Goal: Task Accomplishment & Management: Use online tool/utility

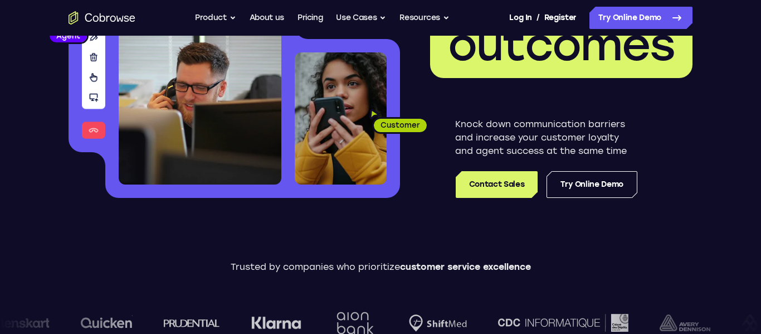
scroll to position [177, 0]
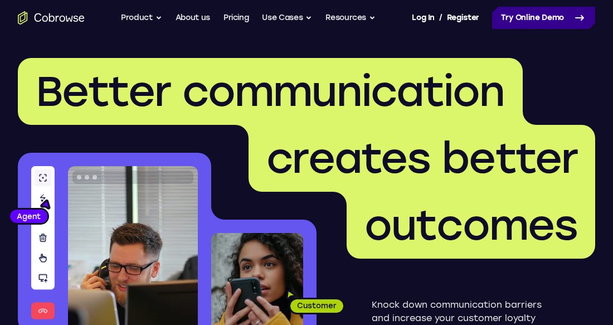
click at [587, 14] on link "Try Online Demo" at bounding box center [543, 18] width 103 height 22
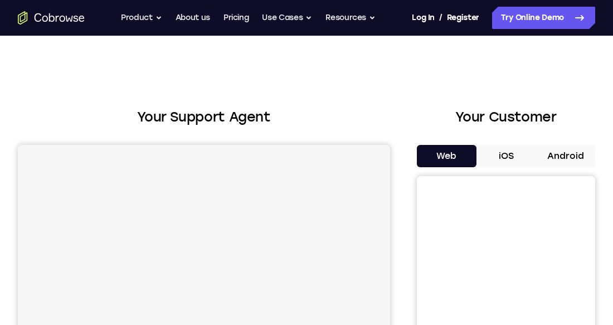
click at [582, 157] on button "Android" at bounding box center [565, 156] width 60 height 22
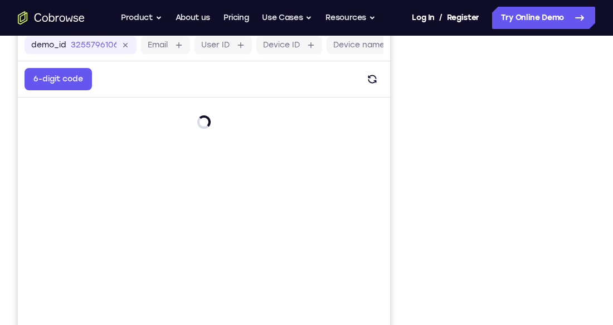
scroll to position [133, 0]
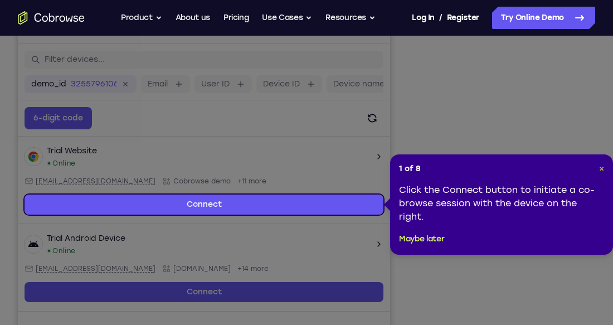
click at [601, 169] on span "×" at bounding box center [601, 168] width 5 height 9
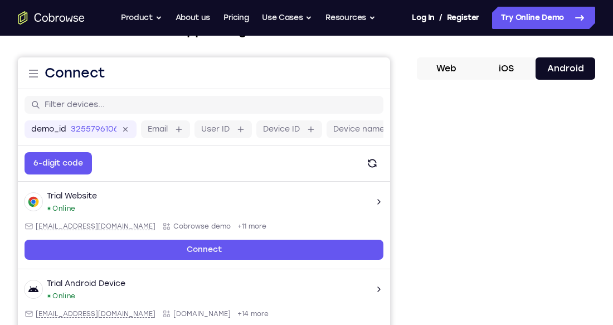
scroll to position [86, 0]
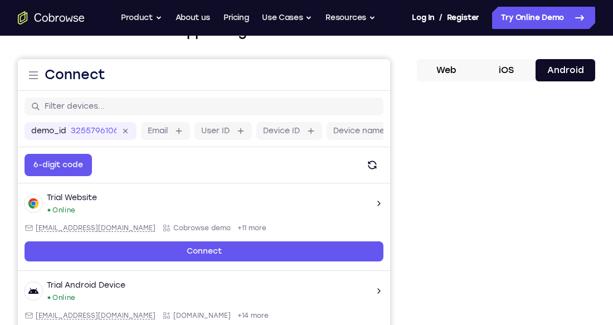
click at [513, 71] on button "iOS" at bounding box center [506, 70] width 60 height 22
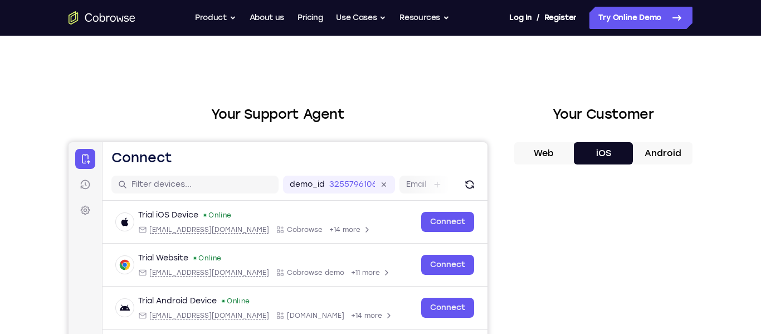
scroll to position [1, 0]
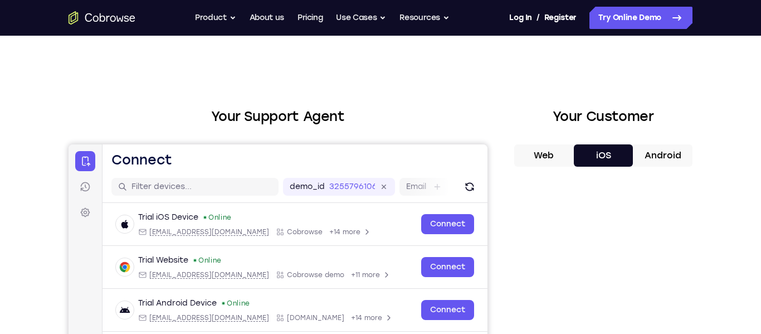
click at [550, 153] on button "Web" at bounding box center [544, 155] width 60 height 22
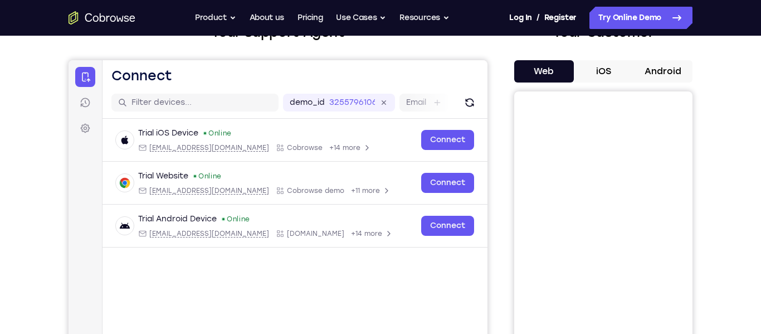
scroll to position [82, 0]
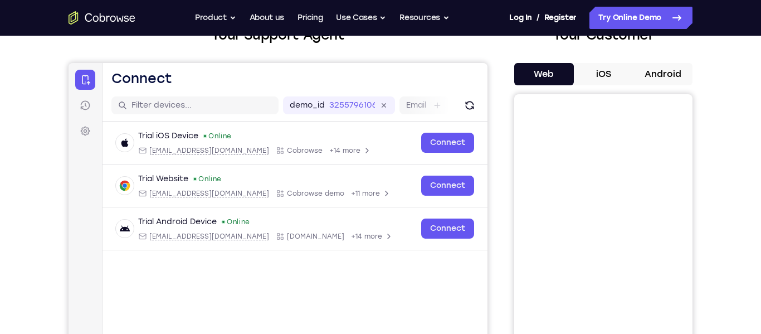
click at [612, 80] on button "Android" at bounding box center [663, 74] width 60 height 22
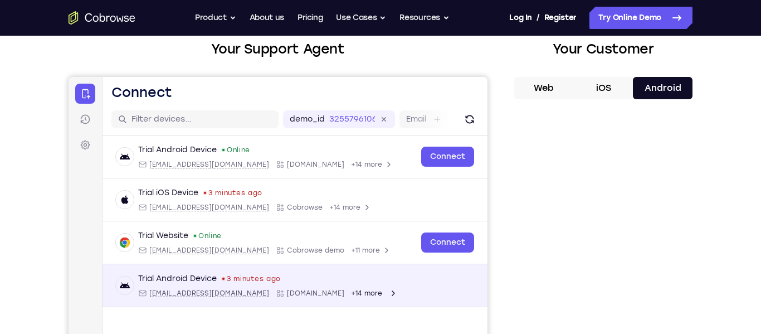
scroll to position [69, 0]
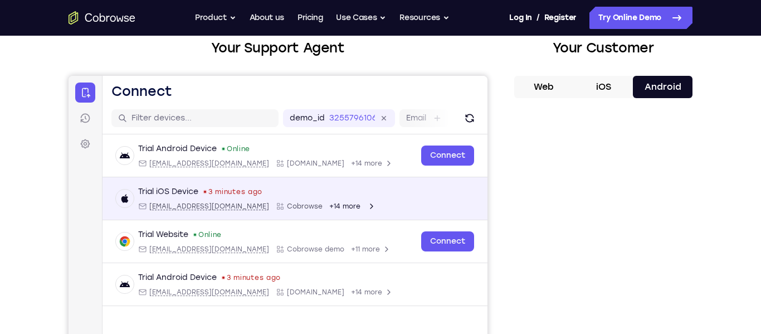
click at [439, 200] on div "Trial iOS Device 3 minutes ago ios@example.com Cobrowse +14 more" at bounding box center [295, 198] width 358 height 25
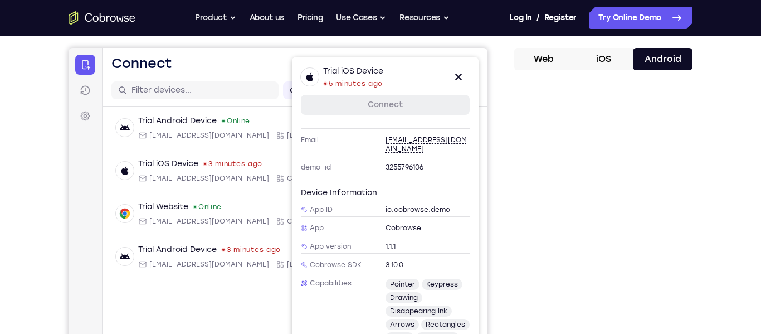
scroll to position [102, 0]
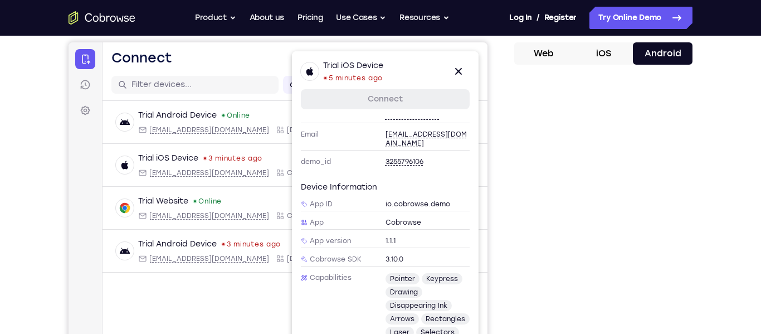
click at [607, 60] on button "iOS" at bounding box center [604, 53] width 60 height 22
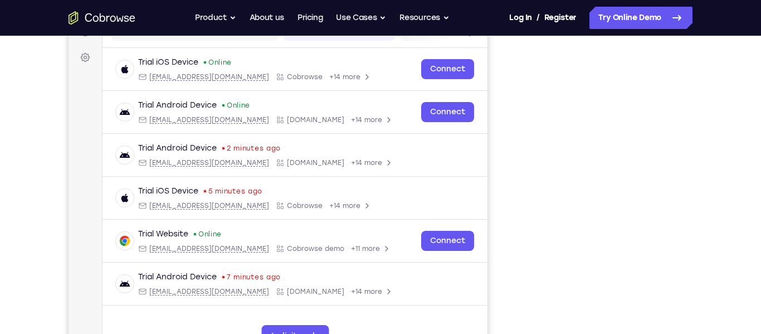
scroll to position [153, 0]
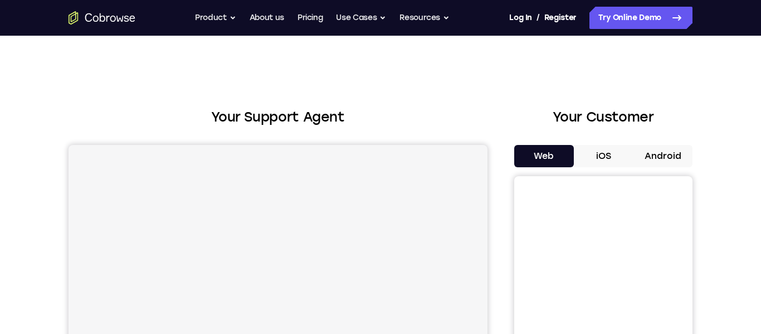
click at [659, 156] on button "Android" at bounding box center [663, 156] width 60 height 22
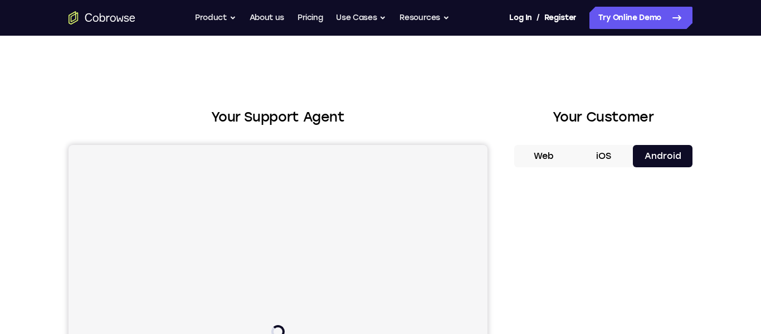
click at [558, 159] on button "Web" at bounding box center [544, 156] width 60 height 22
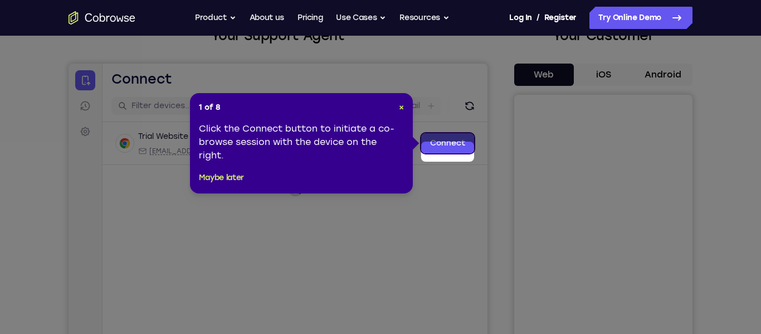
scroll to position [73, 0]
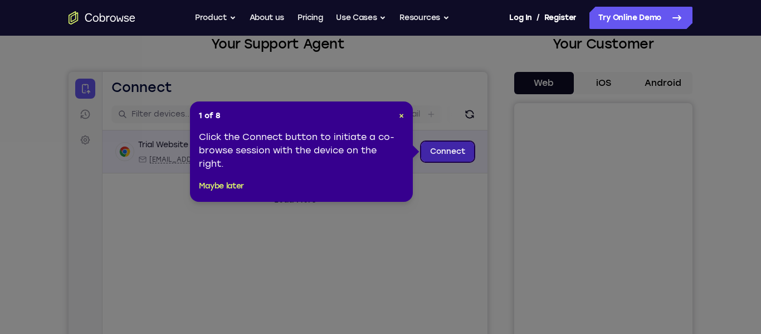
click at [448, 157] on link "Connect" at bounding box center [447, 151] width 53 height 20
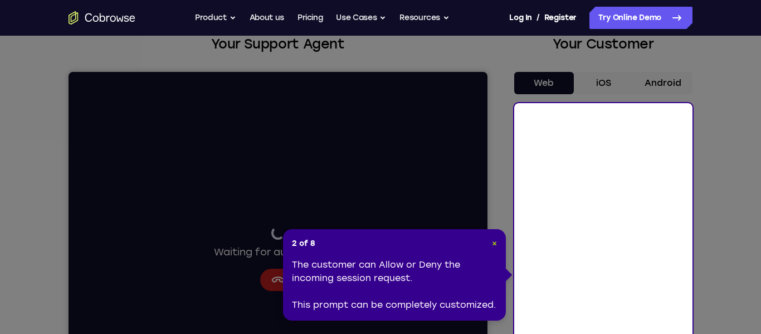
click at [494, 243] on span "×" at bounding box center [494, 242] width 5 height 9
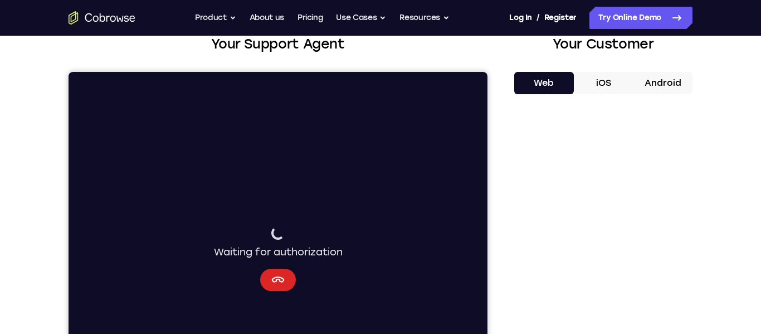
click at [272, 286] on button "Cancel" at bounding box center [278, 280] width 36 height 22
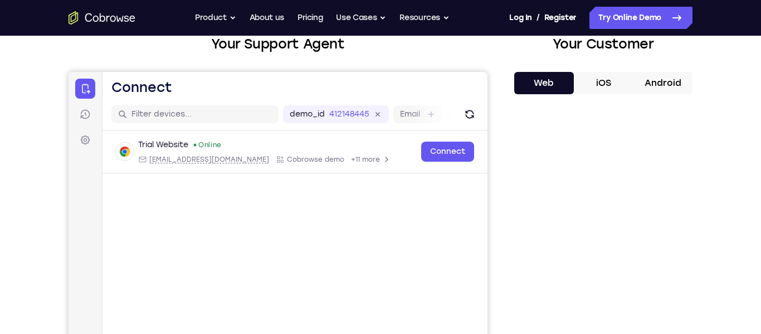
click at [618, 83] on button "iOS" at bounding box center [604, 83] width 60 height 22
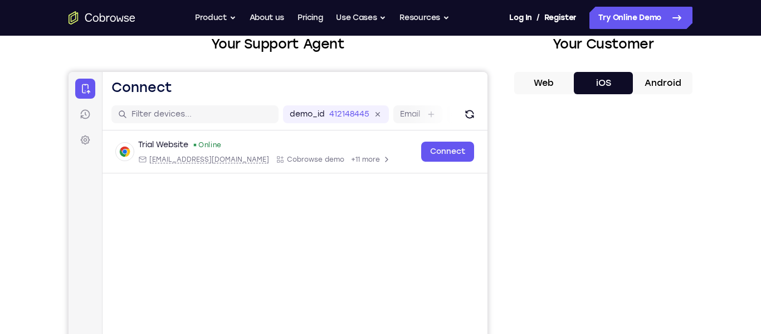
click at [666, 89] on button "Android" at bounding box center [663, 83] width 60 height 22
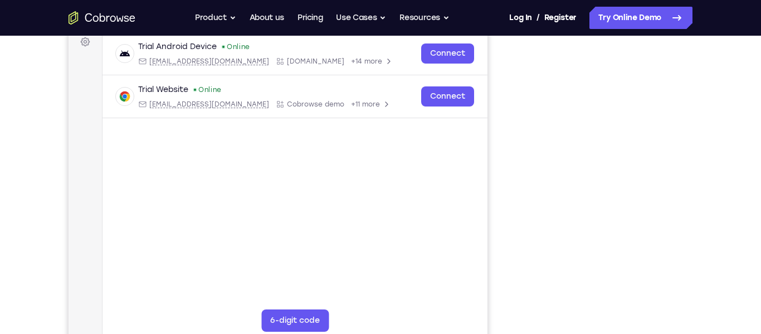
scroll to position [172, 0]
click at [733, 246] on div "Your Support Agent Your Customer Web iOS Android Next Steps We’d be happy to gi…" at bounding box center [380, 231] width 713 height 735
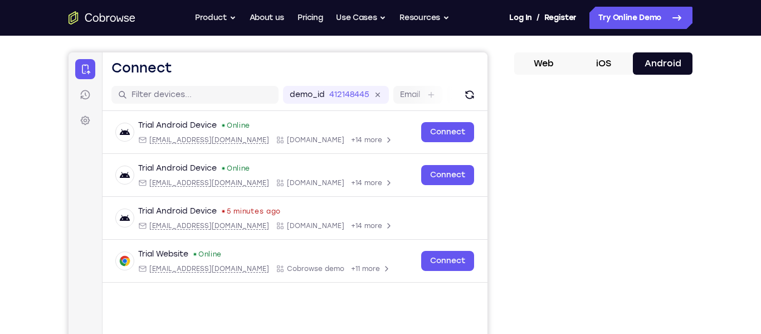
scroll to position [110, 0]
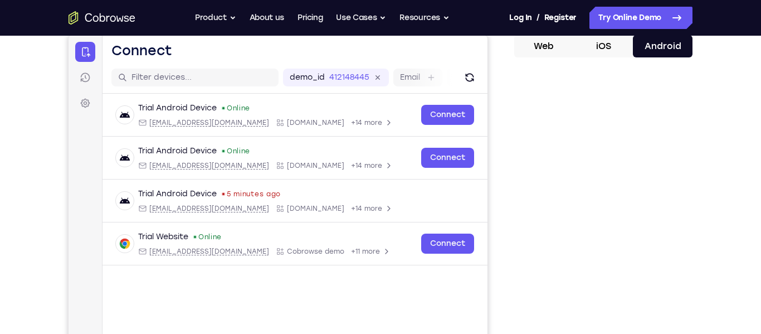
click at [616, 44] on button "iOS" at bounding box center [604, 46] width 60 height 22
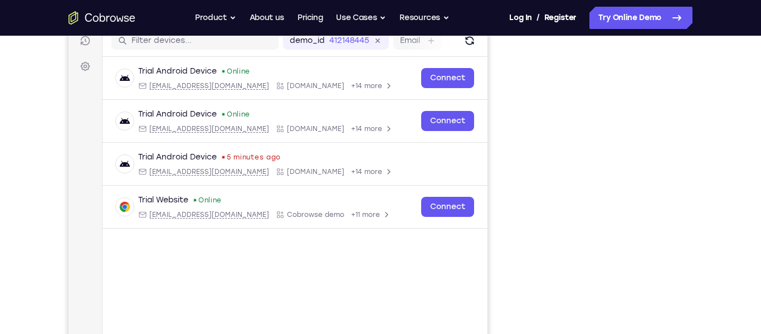
scroll to position [153, 0]
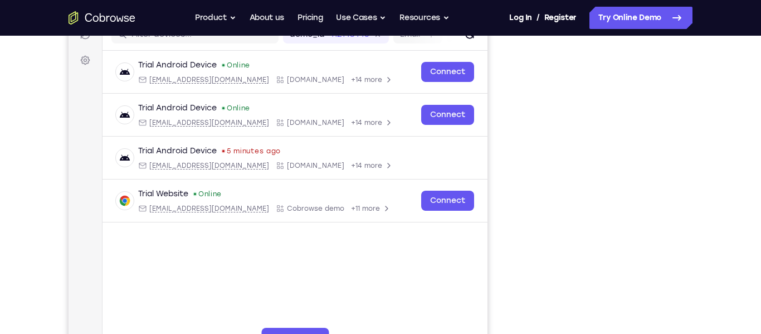
click at [87, 9] on div "Go back Powerful, Flexible and Trustworthy. Avoid all extra friction for both A…" at bounding box center [380, 18] width 713 height 22
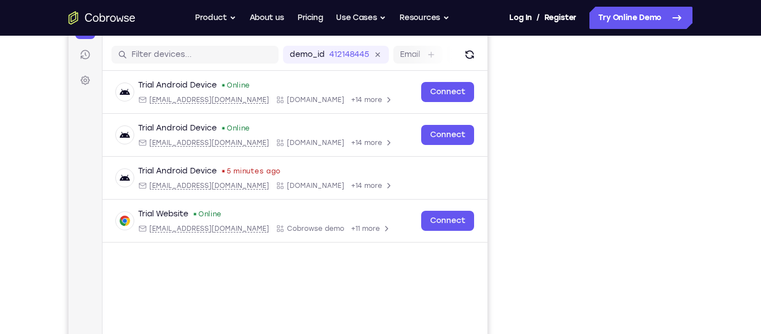
scroll to position [109, 0]
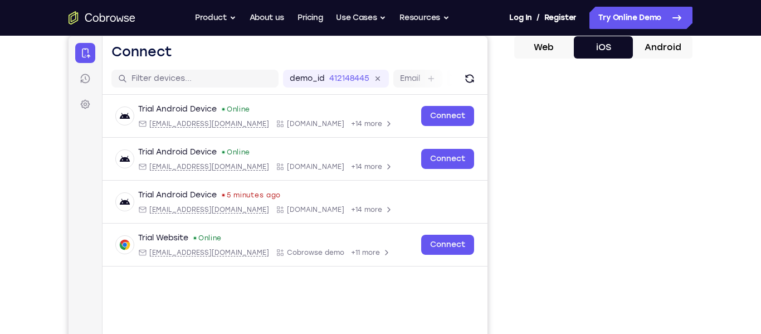
click at [86, 22] on icon "Go to the home page" at bounding box center [102, 17] width 67 height 13
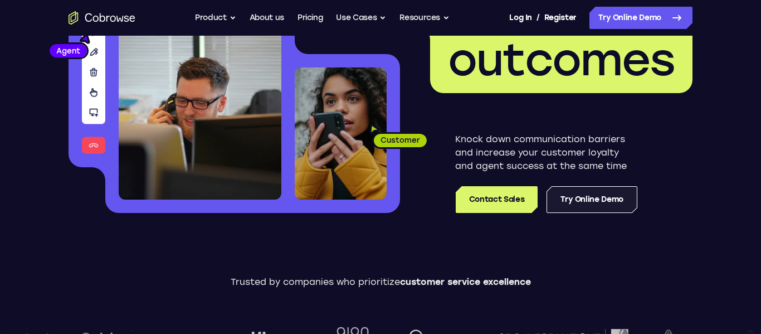
click at [619, 206] on link "Try Online Demo" at bounding box center [591, 199] width 91 height 27
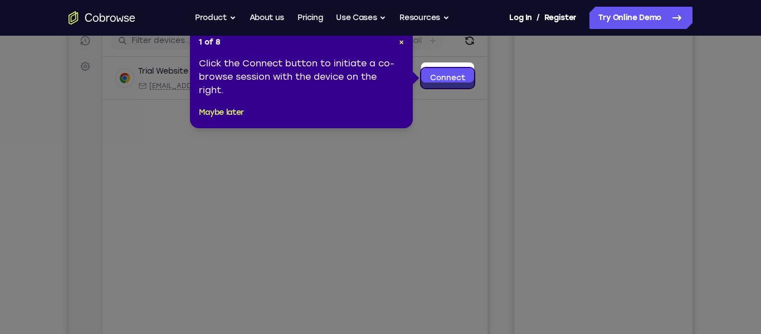
scroll to position [126, 0]
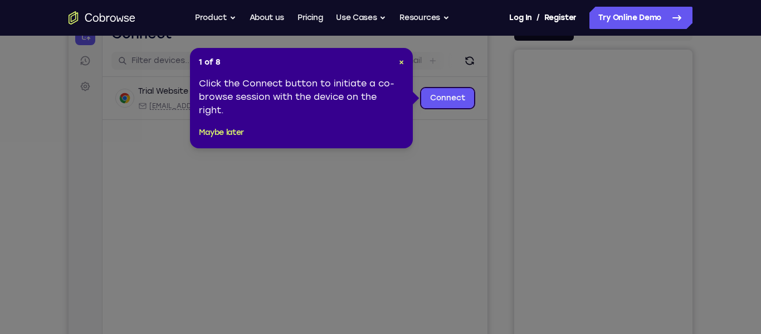
click at [446, 169] on icon at bounding box center [380, 167] width 761 height 334
click at [401, 66] on span "×" at bounding box center [401, 61] width 5 height 9
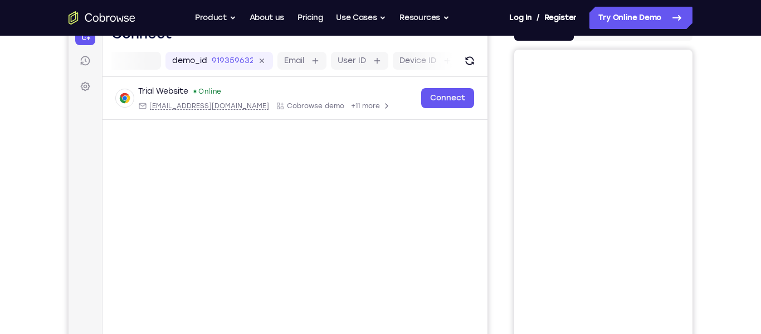
scroll to position [0, 122]
click at [374, 63] on label "Device ID" at bounding box center [365, 60] width 37 height 11
click at [388, 63] on input "Device ID" at bounding box center [389, 60] width 2 height 11
click at [245, 61] on input "text" at bounding box center [201, 60] width 140 height 11
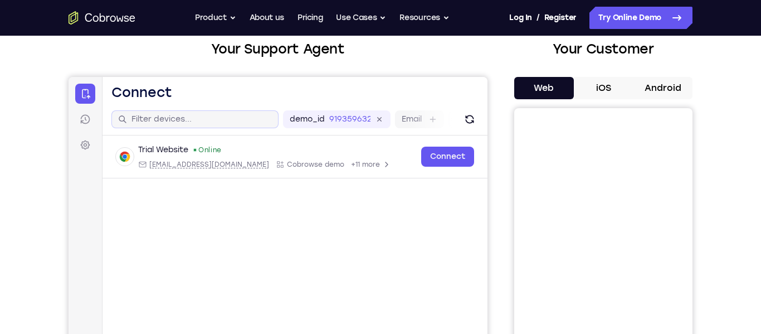
scroll to position [67, 0]
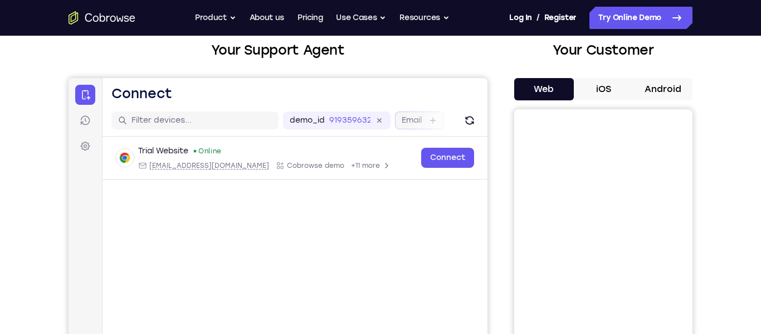
click at [412, 121] on label "Email" at bounding box center [412, 120] width 20 height 11
click at [426, 121] on input "Email" at bounding box center [427, 120] width 2 height 11
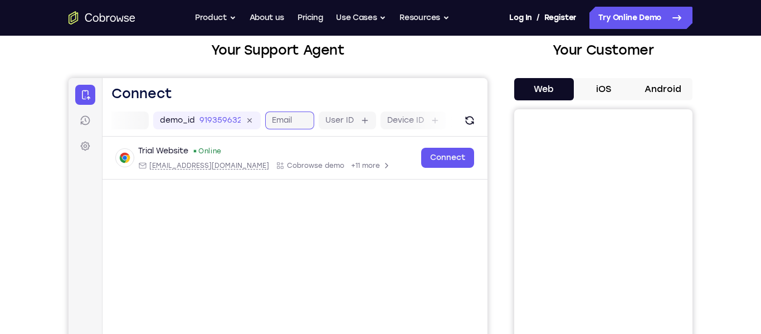
scroll to position [0, 138]
click at [350, 122] on input "User ID" at bounding box center [351, 120] width 2 height 11
click at [364, 120] on input "Device ID" at bounding box center [363, 120] width 2 height 11
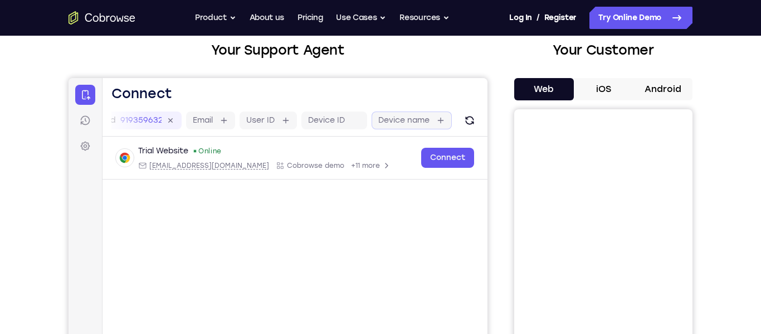
click at [424, 121] on label "Device name" at bounding box center [403, 120] width 51 height 11
click at [434, 121] on input "Device name" at bounding box center [435, 120] width 2 height 11
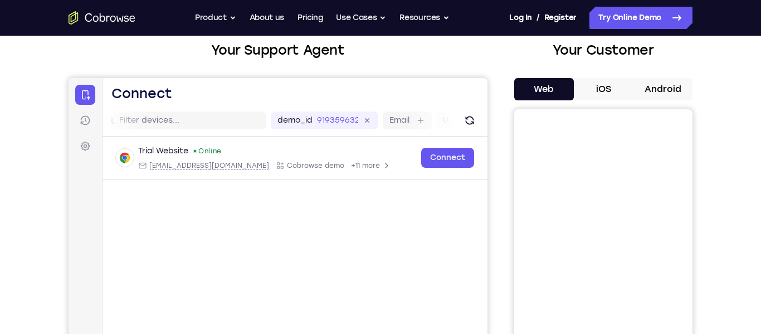
scroll to position [0, 0]
click at [134, 123] on input "text" at bounding box center [201, 120] width 140 height 11
click at [614, 96] on button "iOS" at bounding box center [604, 89] width 60 height 22
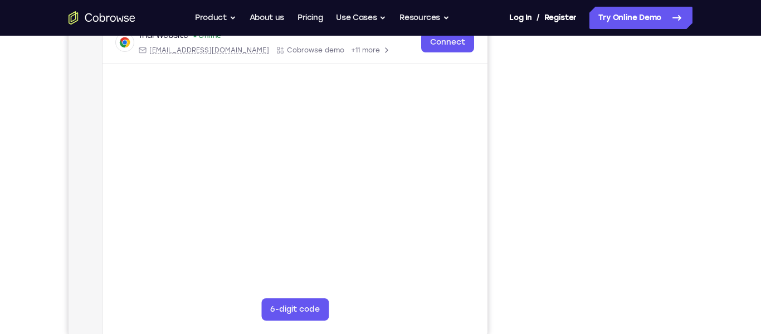
scroll to position [171, 0]
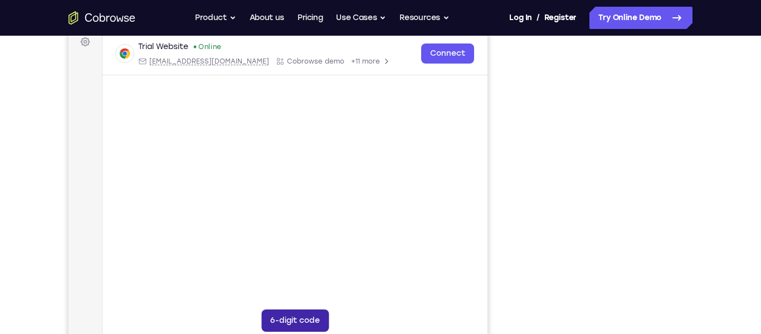
click at [277, 330] on button "6-digit code" at bounding box center [294, 320] width 67 height 22
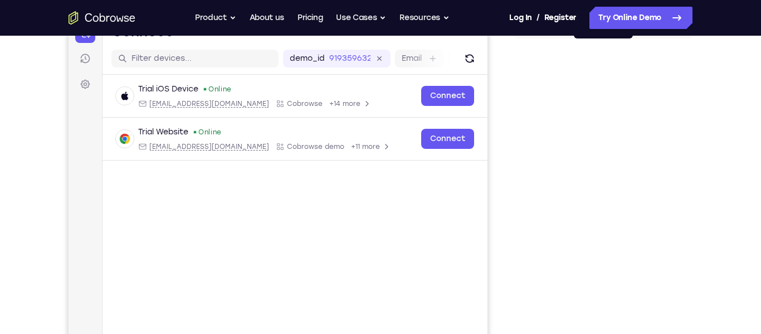
scroll to position [178, 0]
